Goal: Check status: Check status

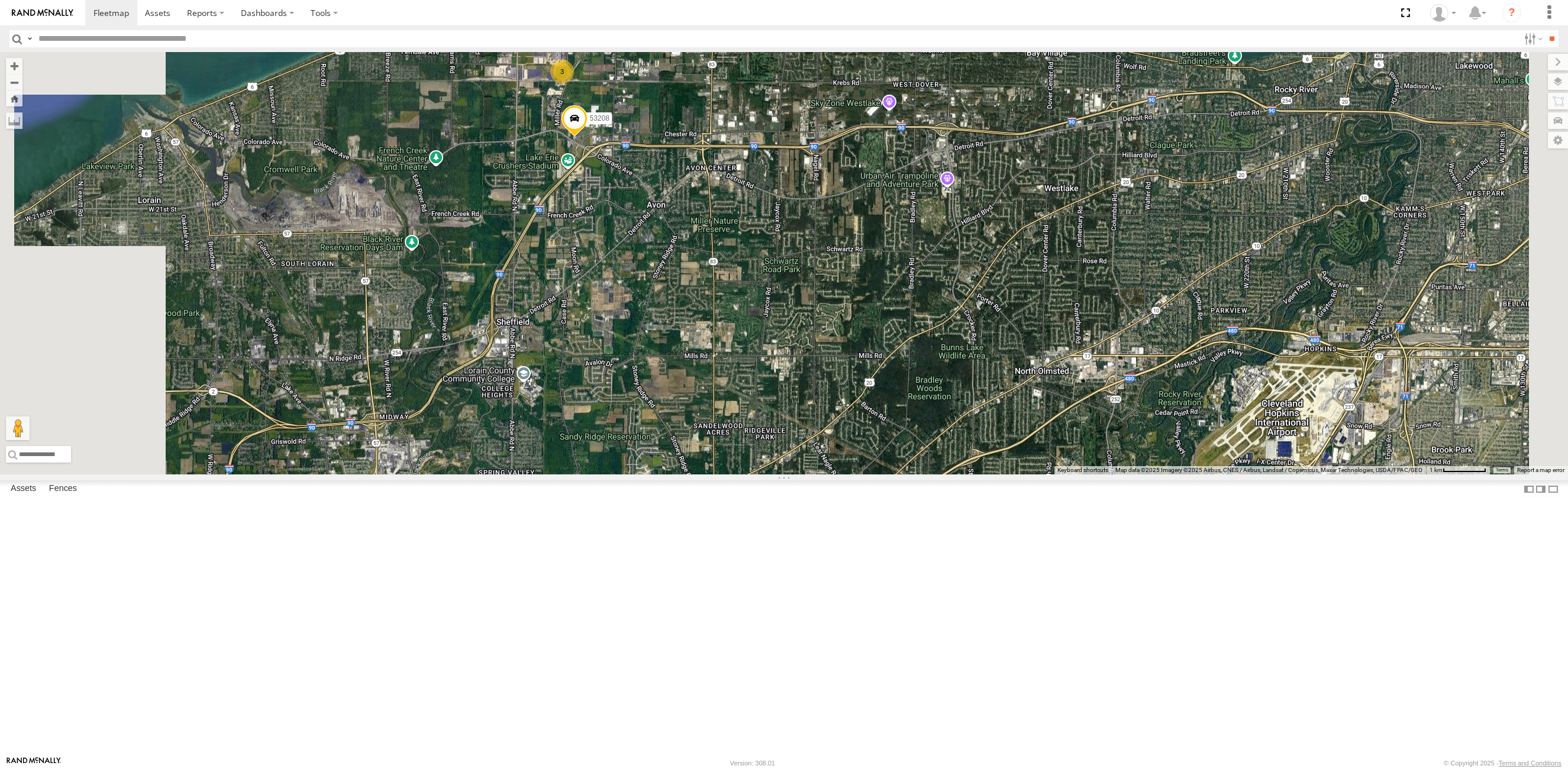
drag, startPoint x: 716, startPoint y: 515, endPoint x: 687, endPoint y: 469, distance: 54.4
click at [748, 367] on div "53208 3 3" at bounding box center [784, 263] width 1568 height 423
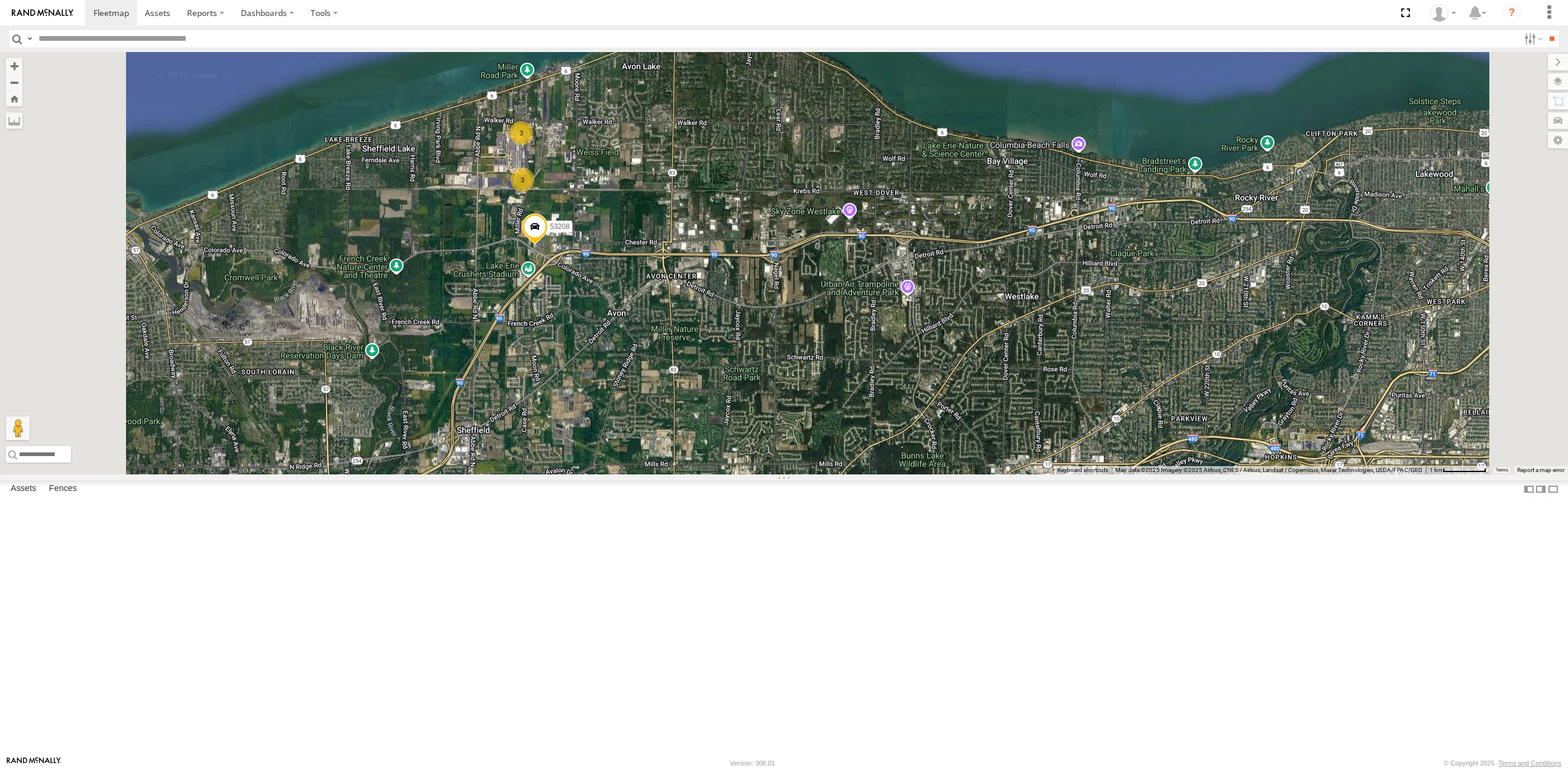
drag, startPoint x: 666, startPoint y: 283, endPoint x: 641, endPoint y: 360, distance: 81.0
click at [641, 360] on div "53208 3 3" at bounding box center [784, 263] width 1568 height 423
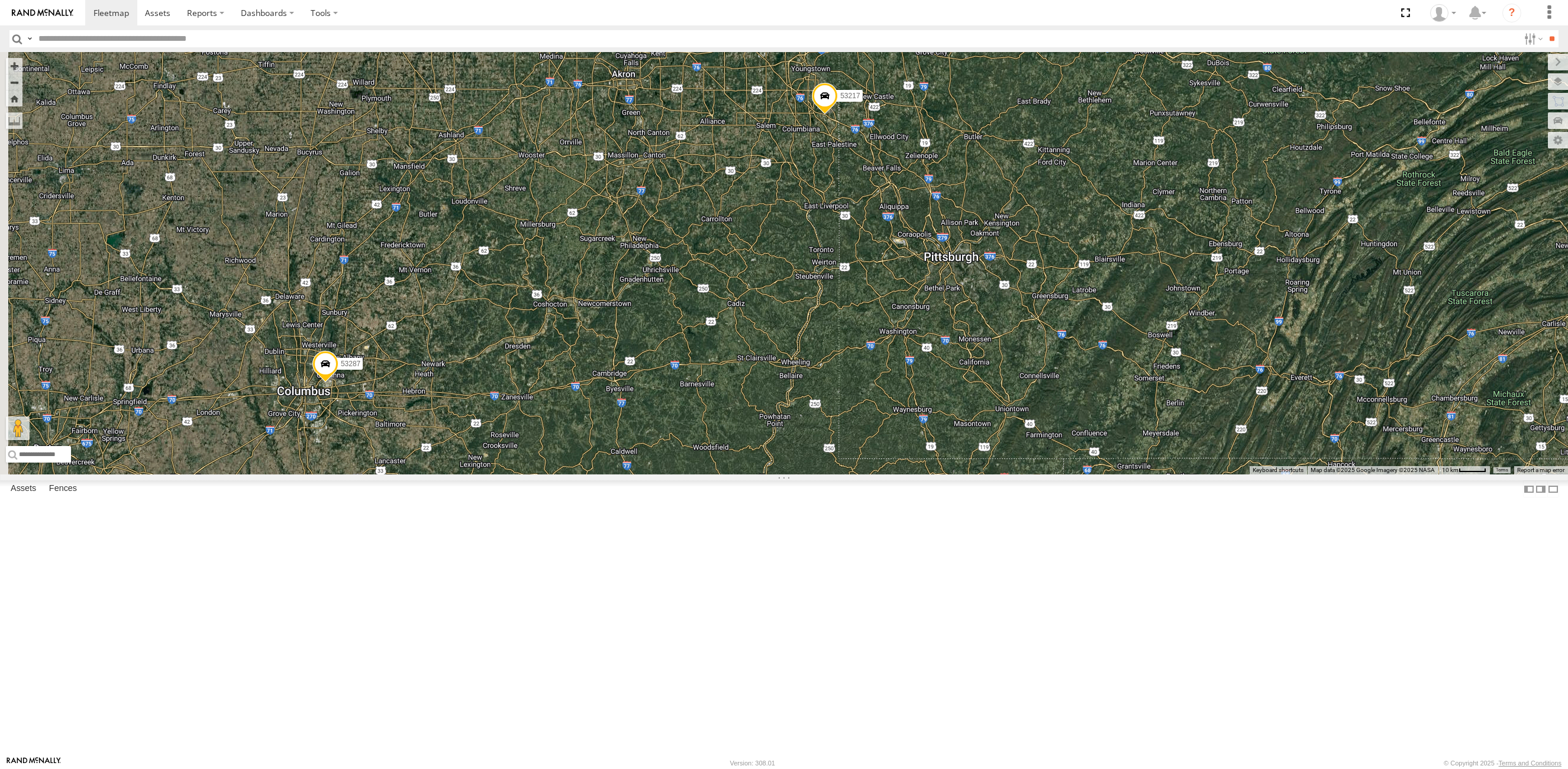
drag, startPoint x: 616, startPoint y: 482, endPoint x: 753, endPoint y: 315, distance: 216.0
click at [753, 315] on div "53287 7 53217" at bounding box center [784, 263] width 1568 height 423
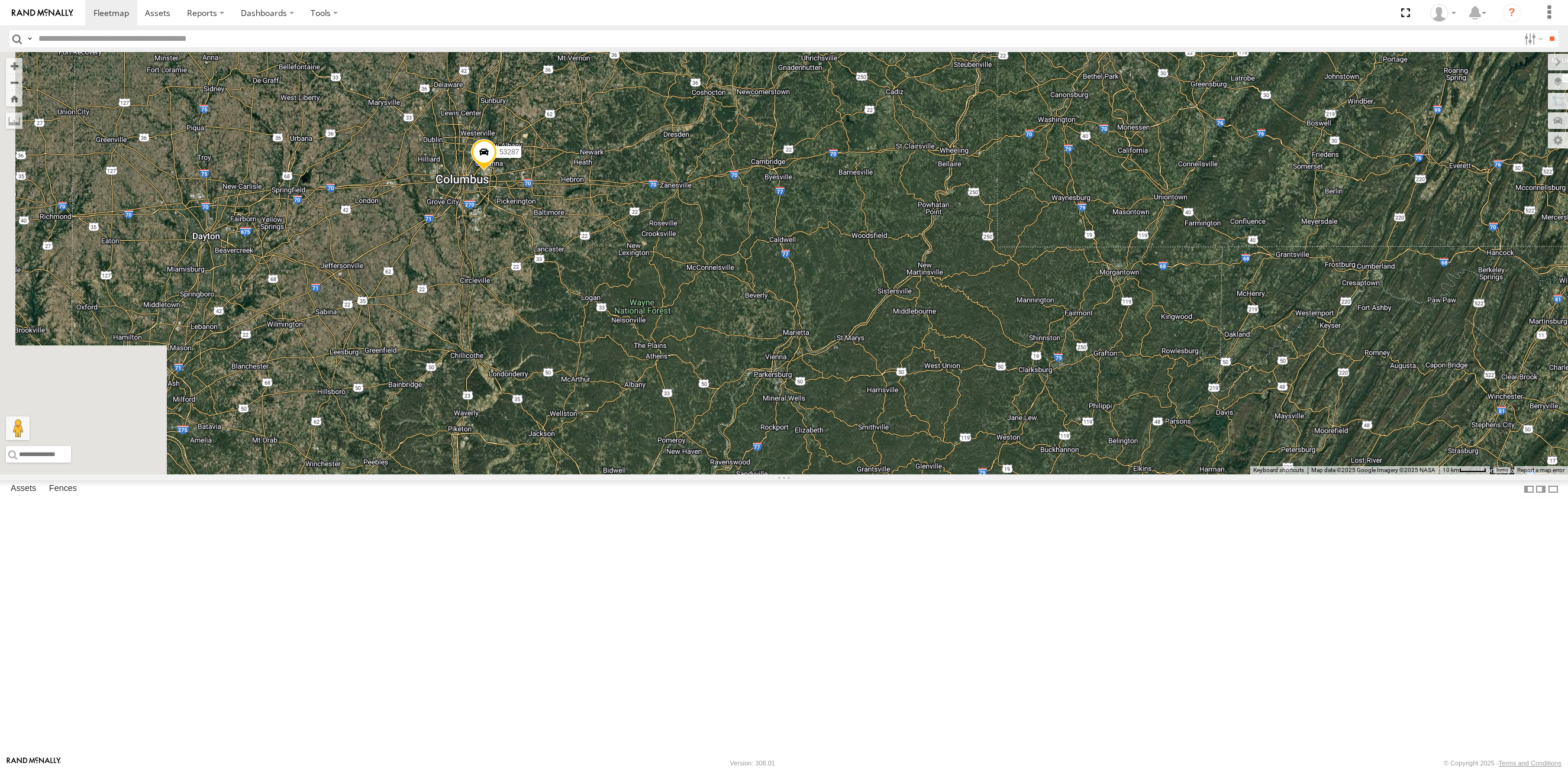
drag, startPoint x: 517, startPoint y: 616, endPoint x: 676, endPoint y: 401, distance: 267.4
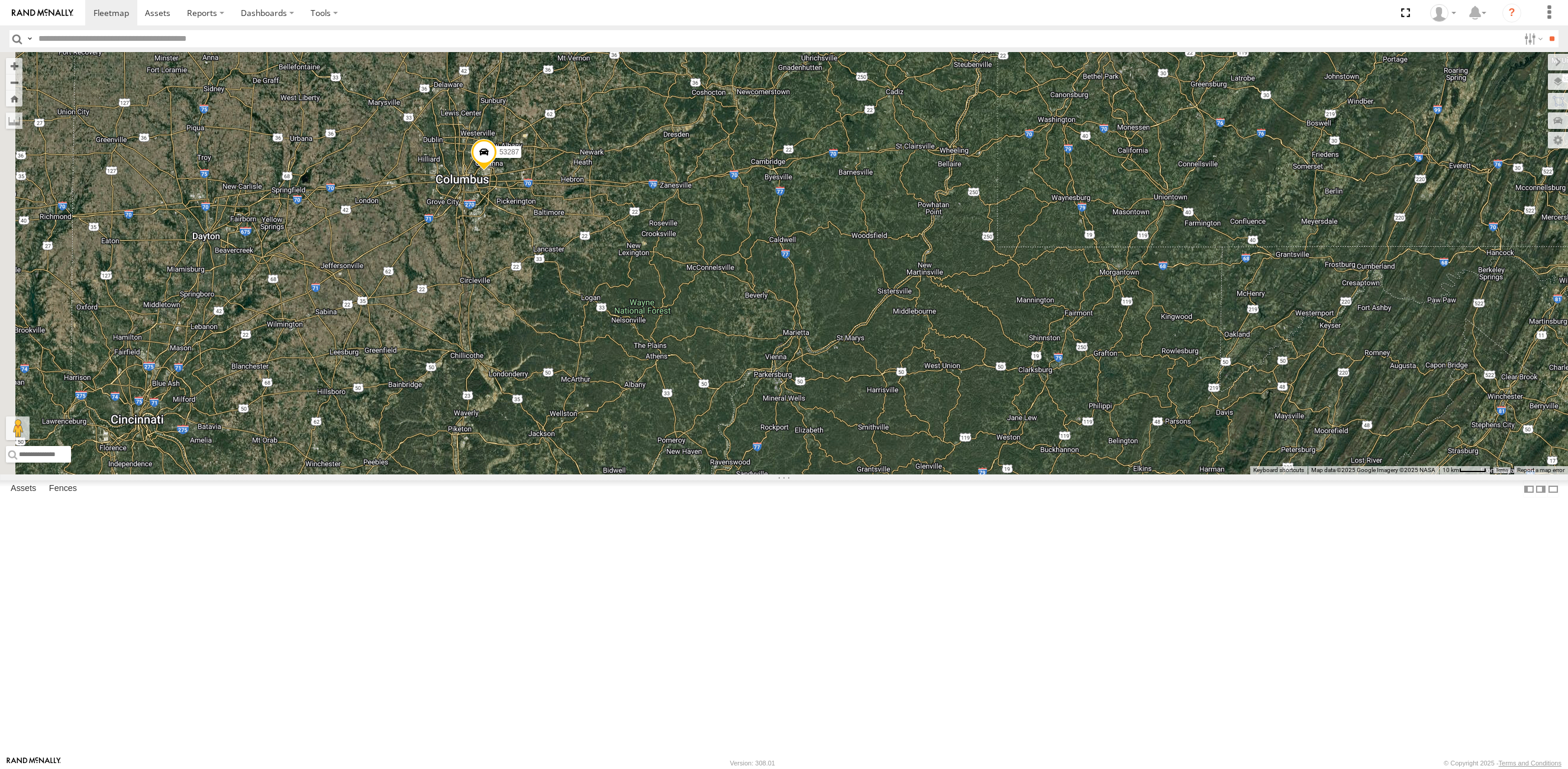
click at [676, 401] on div "53287 7 53217 3 53257 53253" at bounding box center [784, 263] width 1568 height 423
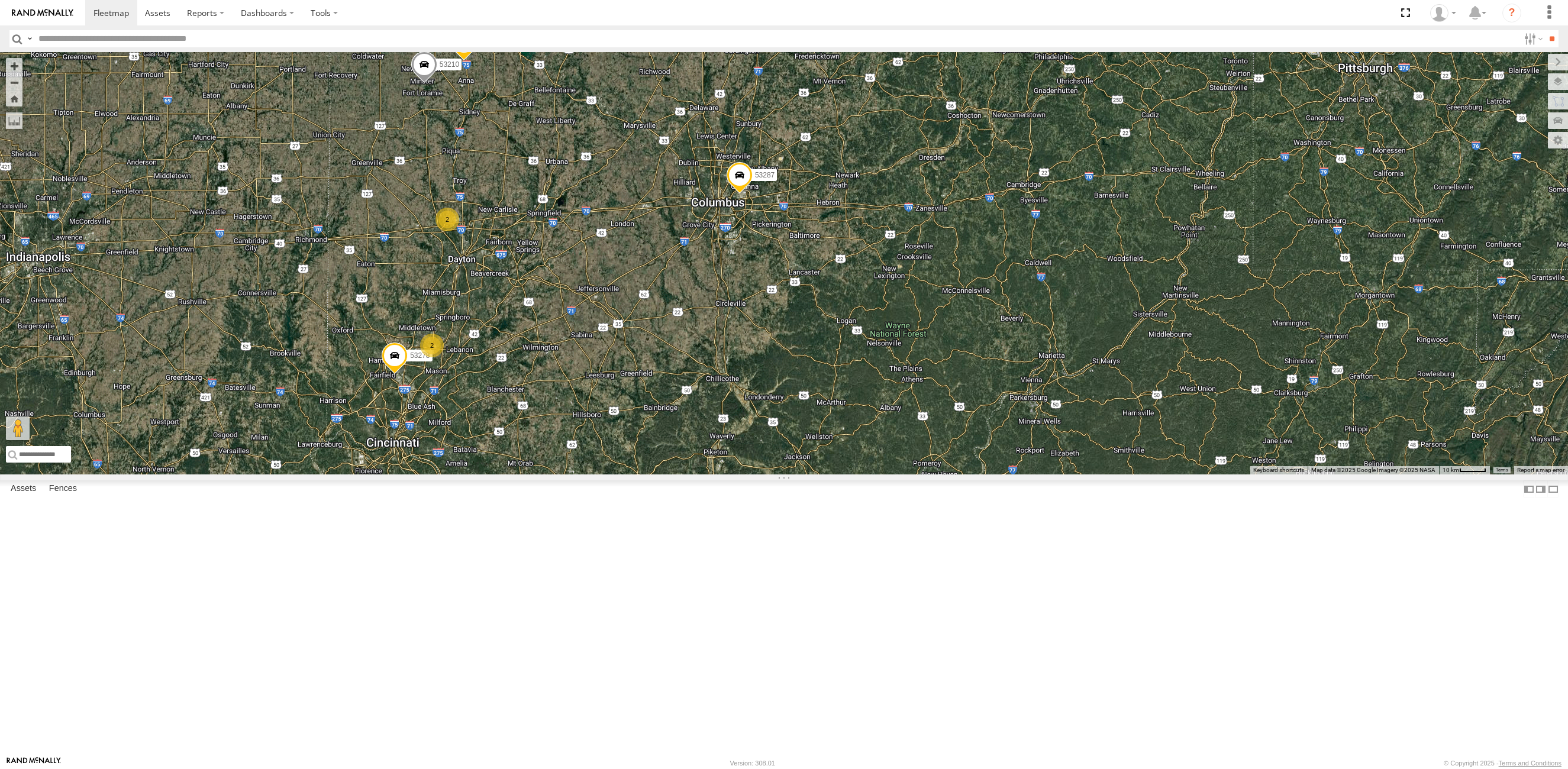
drag, startPoint x: 745, startPoint y: 475, endPoint x: 864, endPoint y: 533, distance: 132.4
click at [864, 475] on div "53287 7 53217 3 53257 53253 53210 2 53278 2 53144" at bounding box center [784, 263] width 1568 height 423
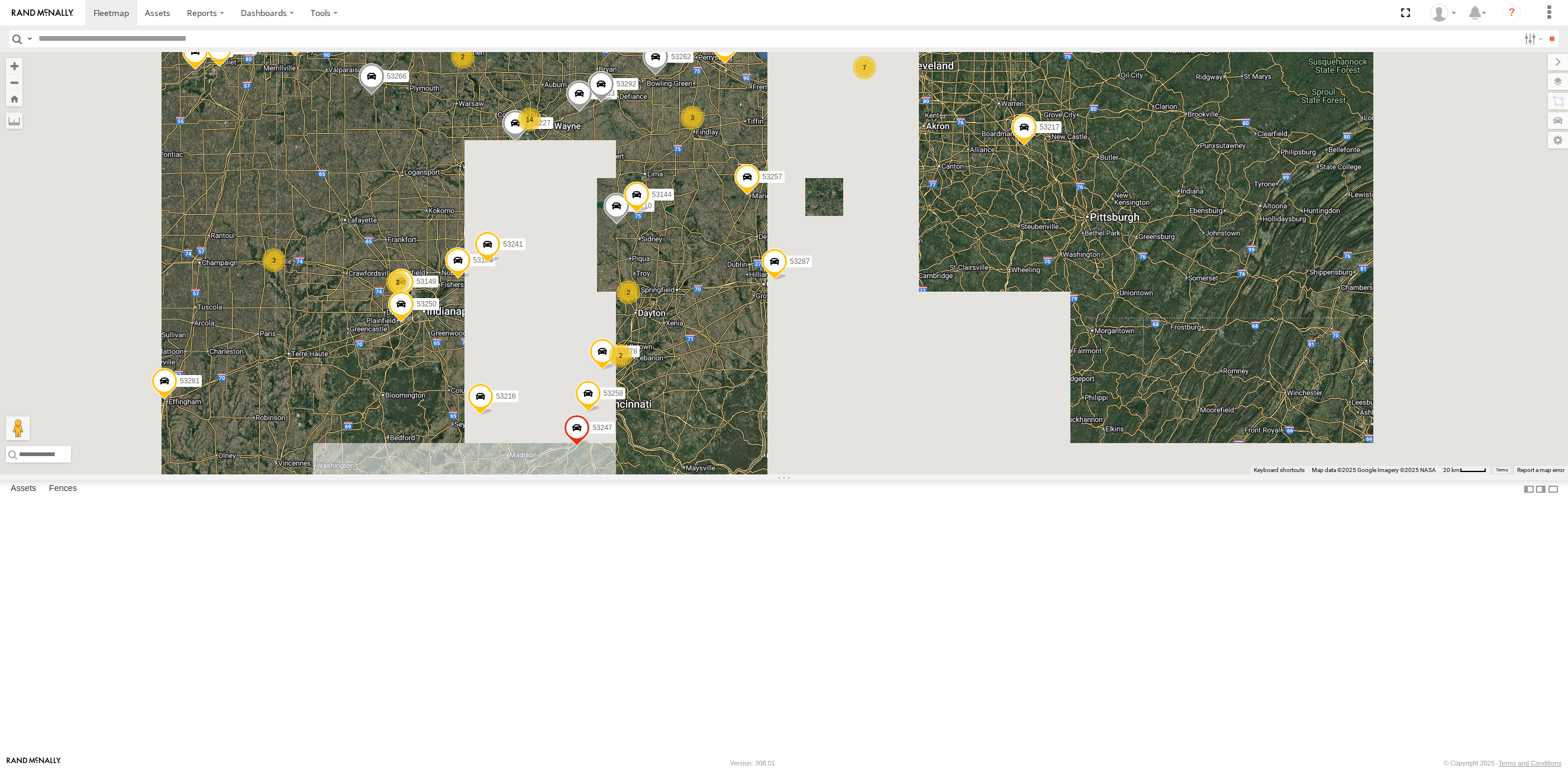
click at [888, 475] on div "53210 53257 53144 53263 53216 53149 53247 53287 53258 53250 53104 53278 53241 5…" at bounding box center [784, 263] width 1568 height 423
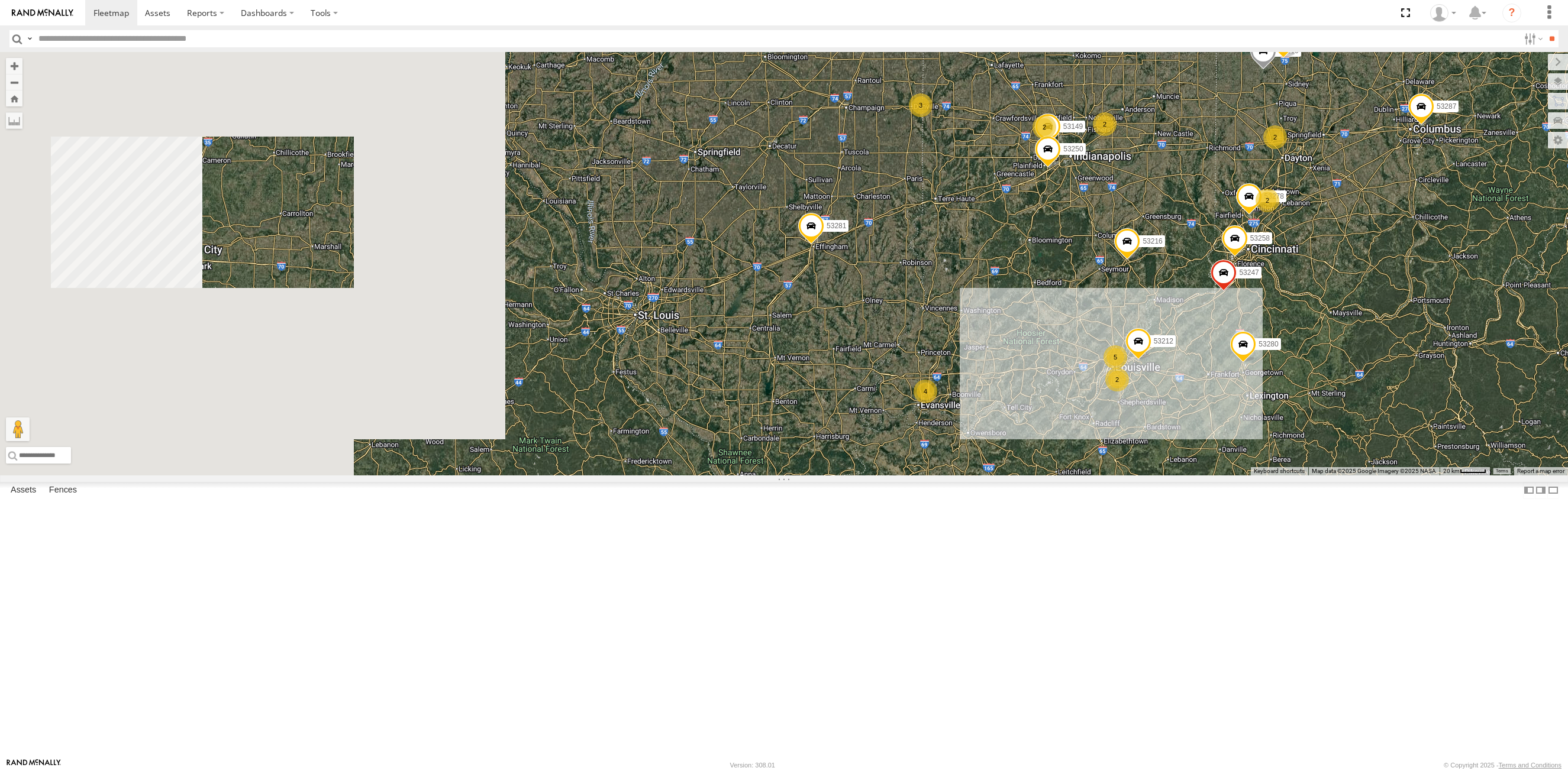
drag, startPoint x: 619, startPoint y: 450, endPoint x: 1094, endPoint y: 344, distance: 486.7
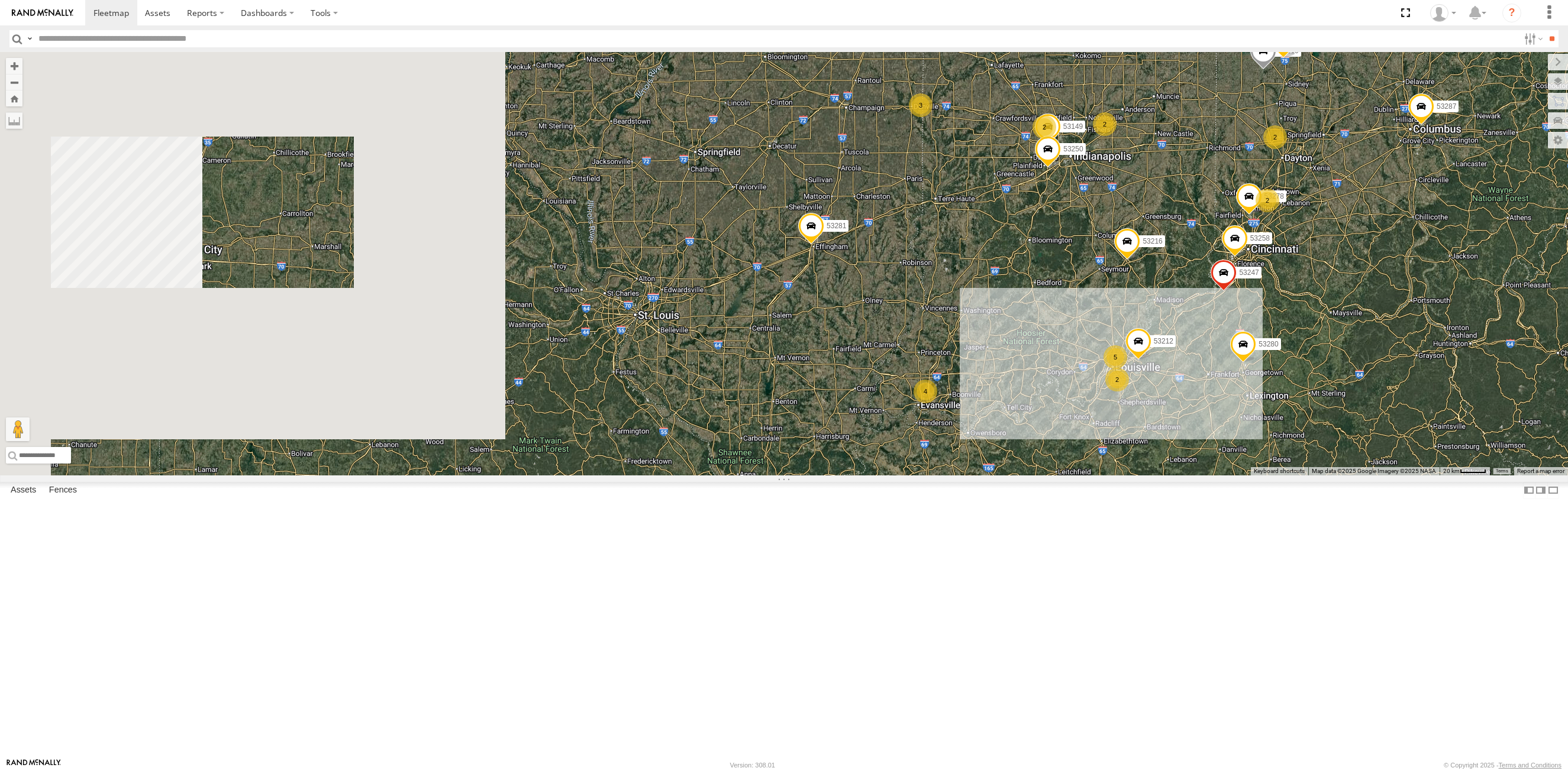
click at [1094, 344] on div "4 12 53263 53280 53216 53242 53149 53262 53247 2 3 53285 3 5 3 53287 7 53210 53…" at bounding box center [784, 264] width 1568 height 423
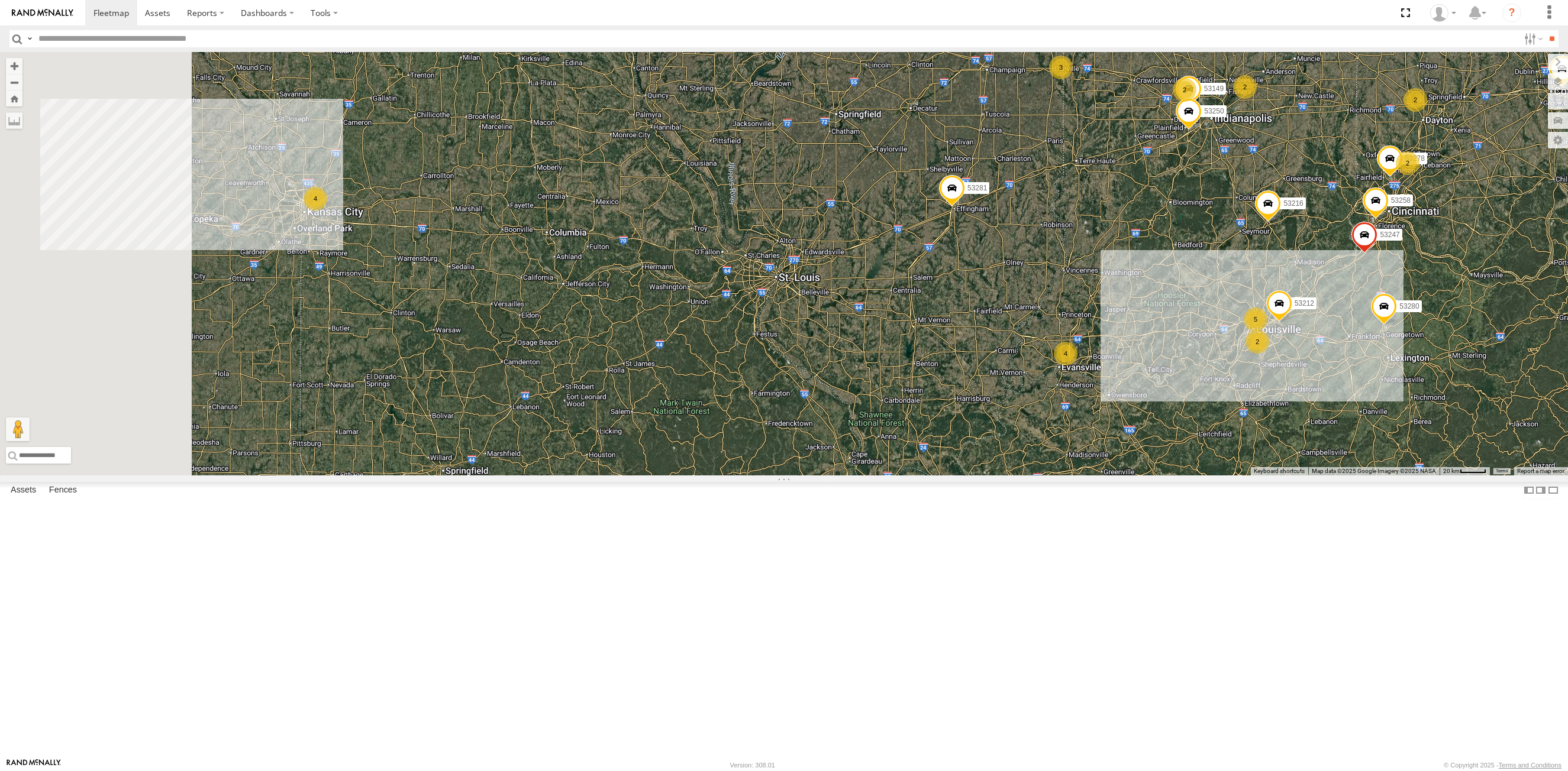
drag, startPoint x: 479, startPoint y: 457, endPoint x: 630, endPoint y: 415, distance: 156.7
click at [630, 415] on div "4 12 53263 53280 53216 53242 53149 53262 53247 2 3 53285 3 5 3 53287 7 53210 53…" at bounding box center [784, 264] width 1568 height 423
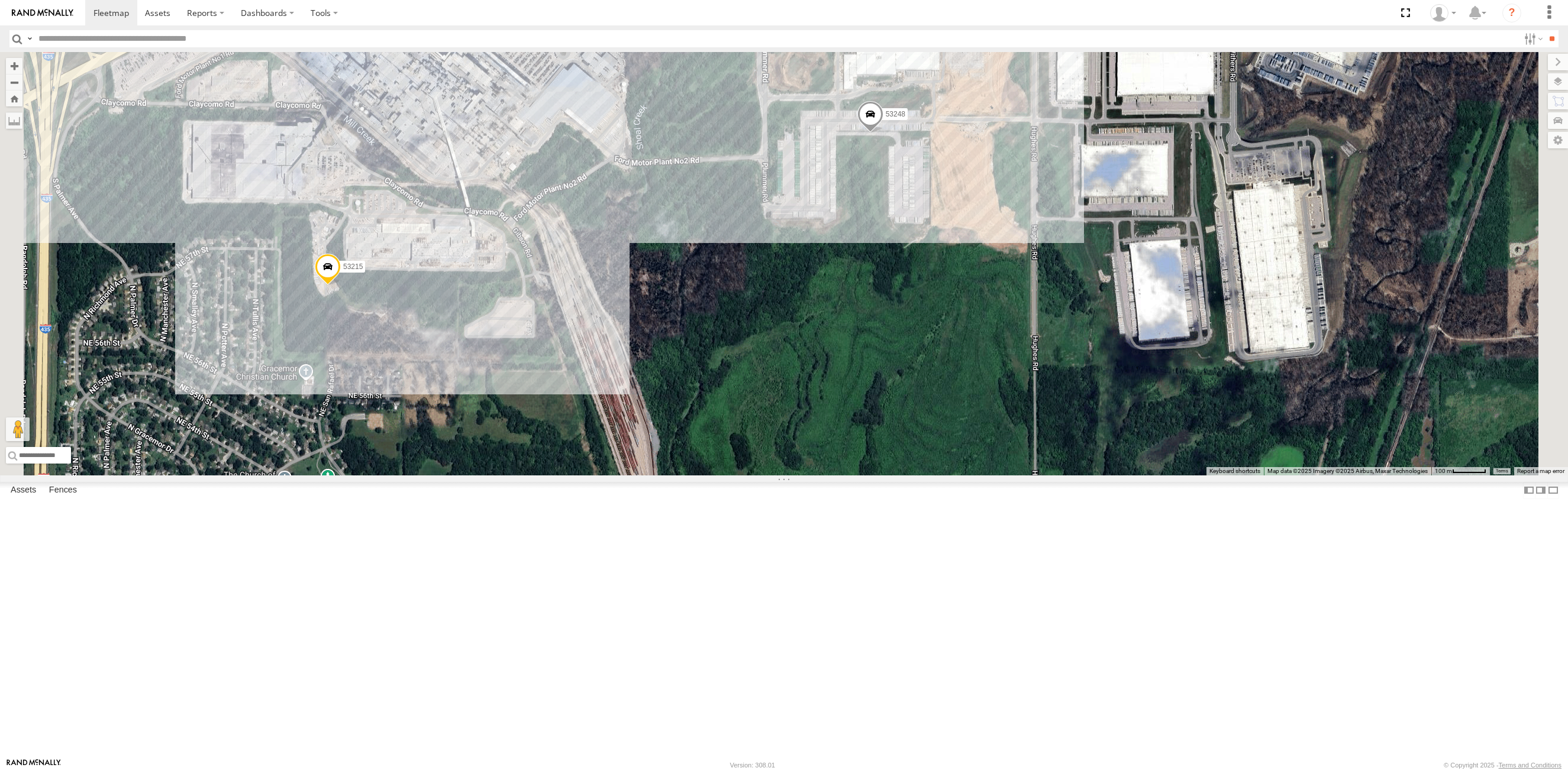
drag, startPoint x: 567, startPoint y: 291, endPoint x: 560, endPoint y: 374, distance: 83.3
click at [560, 374] on div "53263 53280 53216 53242 53149 53262 53247 53285 53287 53210 53258 53103 53143 5…" at bounding box center [784, 264] width 1568 height 423
